Goal: Find specific page/section: Find specific page/section

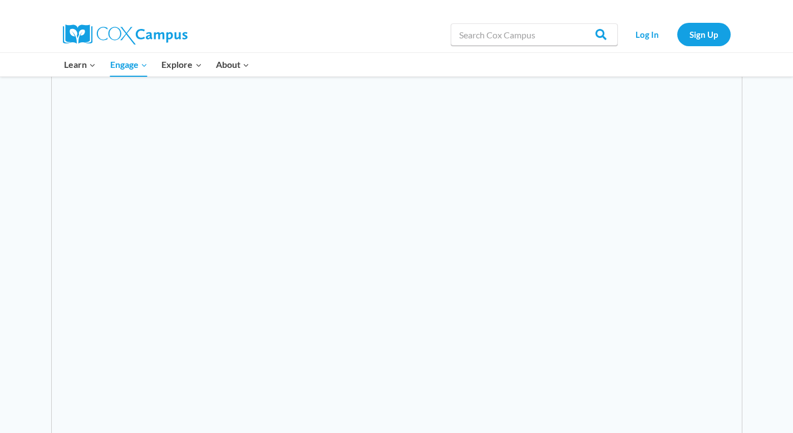
scroll to position [274, 0]
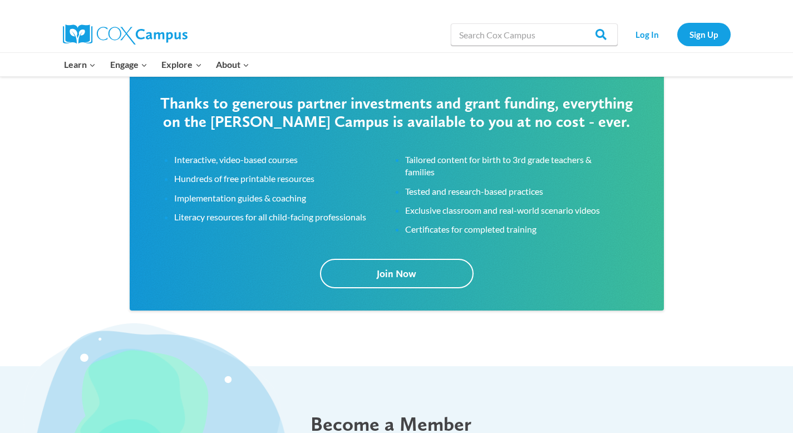
scroll to position [2074, 0]
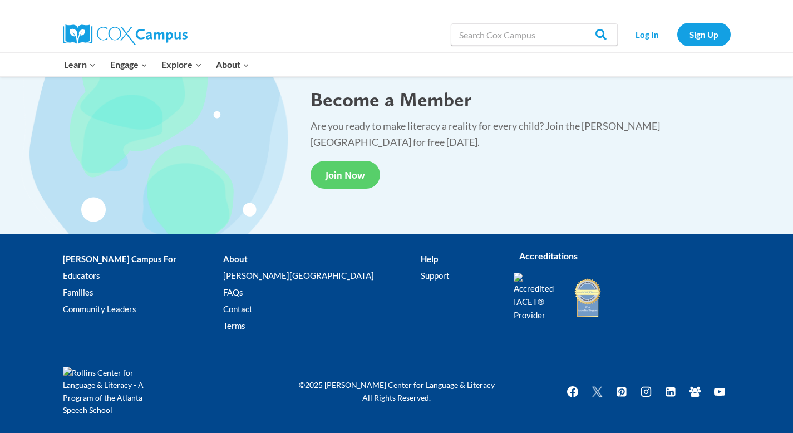
click at [241, 307] on link "Contact" at bounding box center [322, 309] width 198 height 17
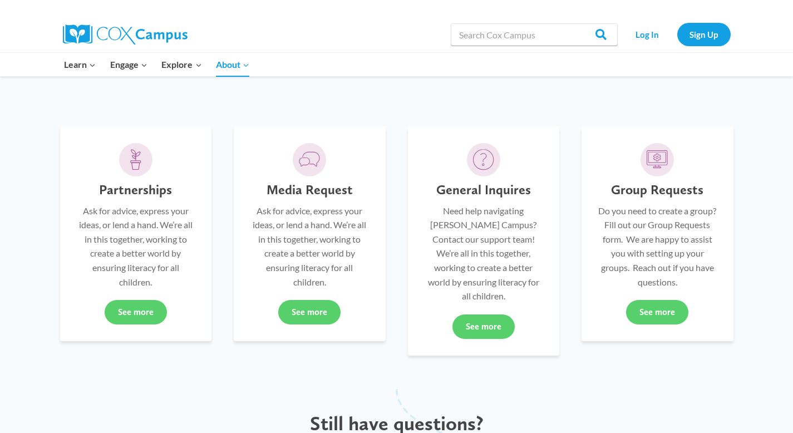
scroll to position [367, 0]
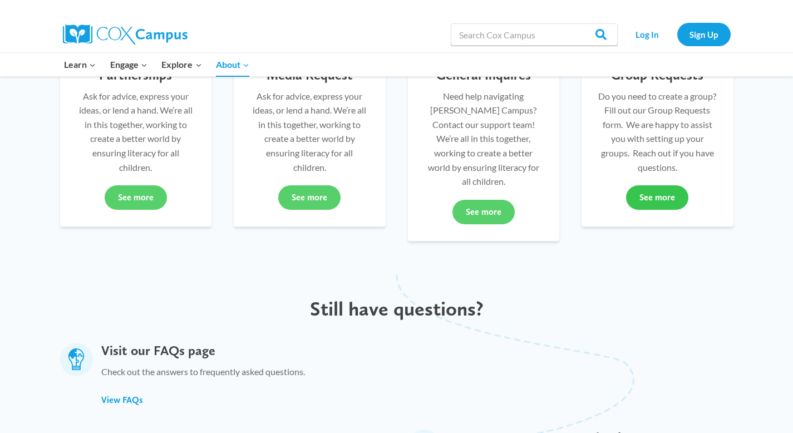
click at [648, 190] on link "See more" at bounding box center [657, 197] width 62 height 24
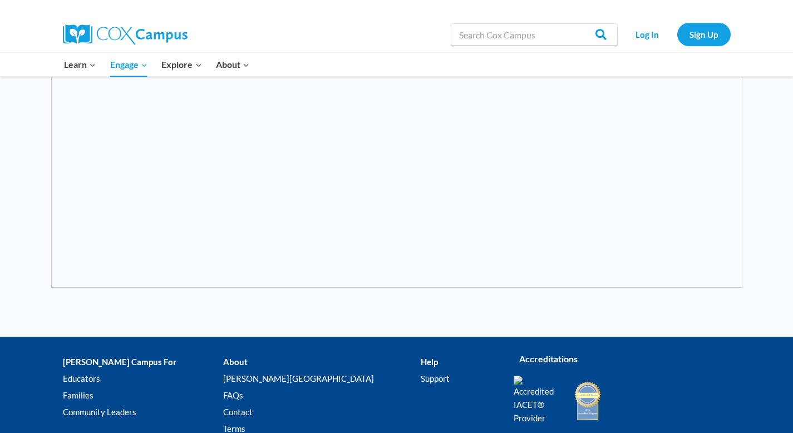
scroll to position [491, 0]
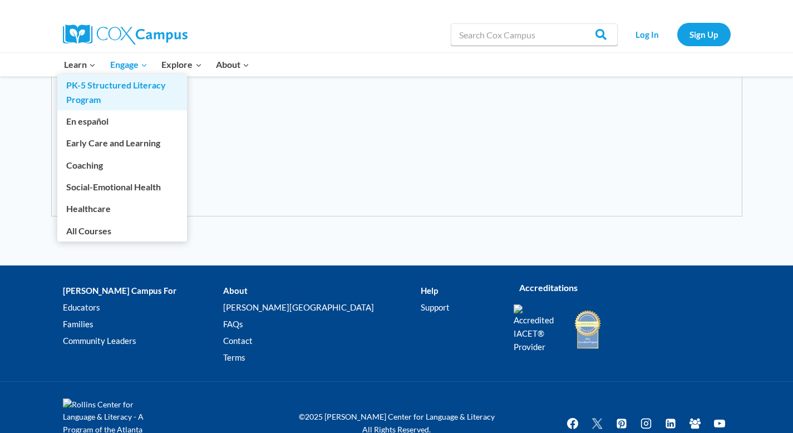
click at [98, 95] on link "PK-5 Structured Literacy Program" at bounding box center [122, 93] width 130 height 36
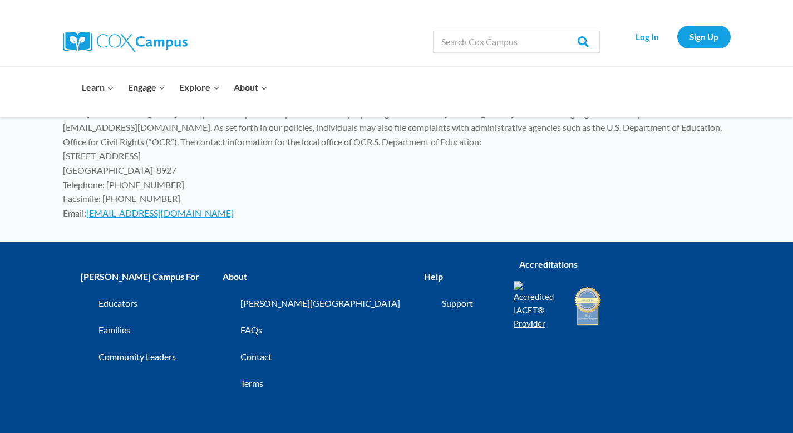
scroll to position [6038, 0]
